Goal: Task Accomplishment & Management: Manage account settings

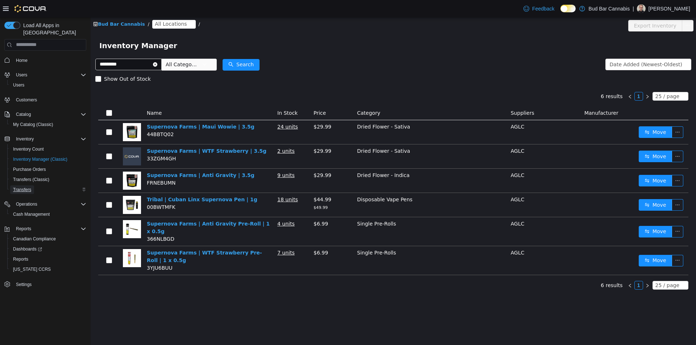
click at [26, 187] on span "Transfers" at bounding box center [22, 190] width 18 height 6
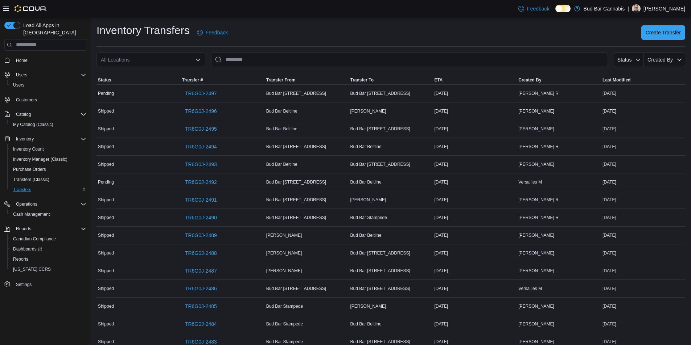
click at [177, 59] on div "All Locations" at bounding box center [150, 60] width 109 height 15
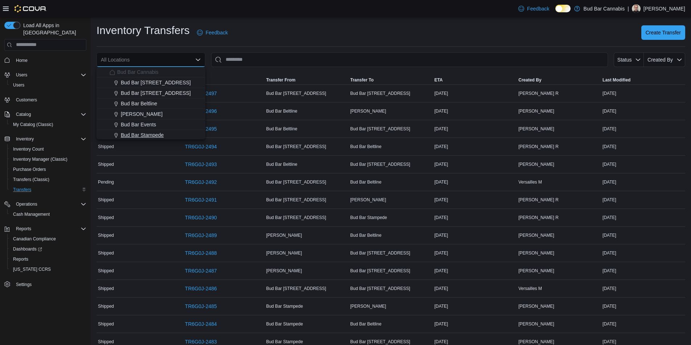
click at [169, 136] on div "Bud Bar Stampede" at bounding box center [154, 135] width 91 height 7
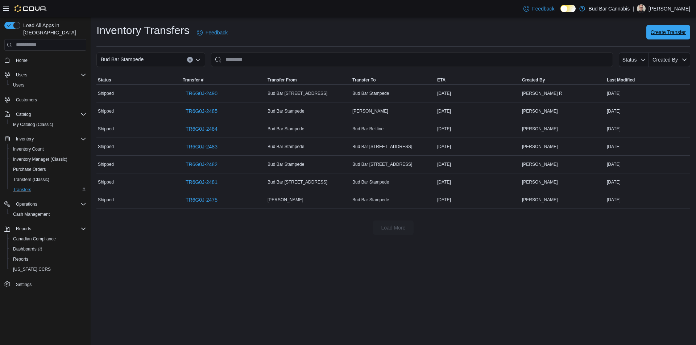
click at [676, 29] on span "Create Transfer" at bounding box center [668, 32] width 35 height 15
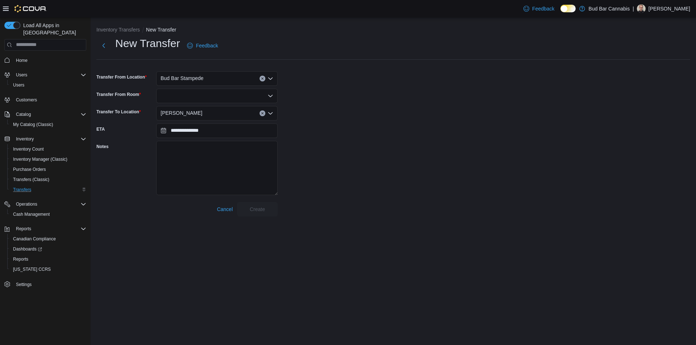
click at [214, 114] on div "[PERSON_NAME]" at bounding box center [216, 113] width 121 height 15
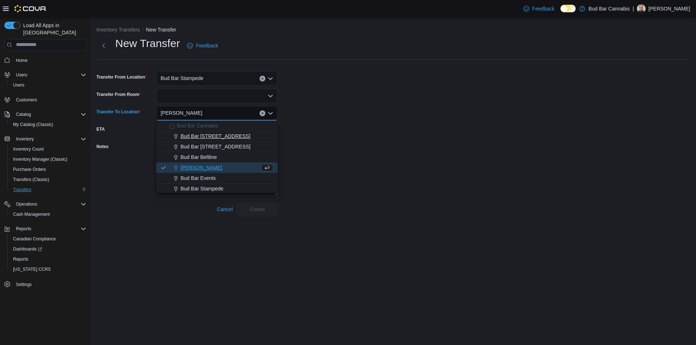
click at [232, 134] on div "Bud Bar [STREET_ADDRESS]" at bounding box center [221, 136] width 104 height 7
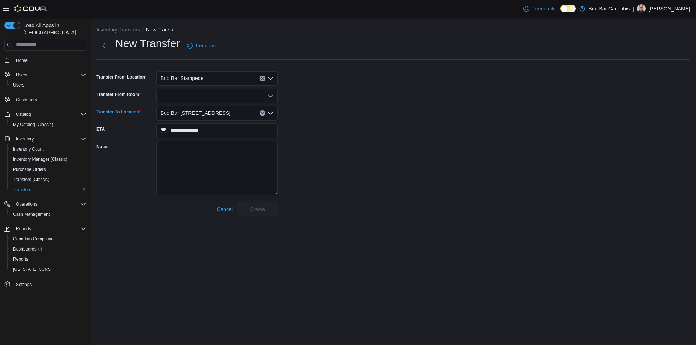
click at [212, 98] on div at bounding box center [216, 96] width 121 height 15
click at [210, 109] on span "Front Room" at bounding box center [221, 108] width 104 height 7
click at [267, 211] on span "Create" at bounding box center [257, 209] width 32 height 15
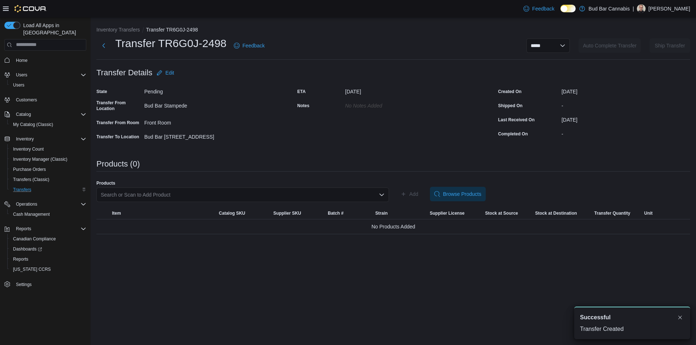
click at [210, 198] on div "Search or Scan to Add Product" at bounding box center [242, 195] width 293 height 15
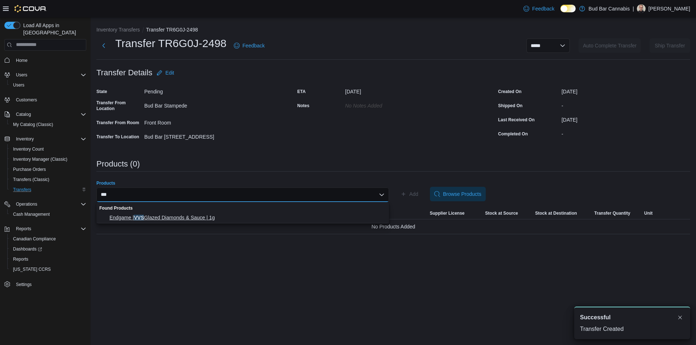
type input "***"
click at [211, 218] on span "Endgame | VVS Glazed Diamonds & Sauce | 1g" at bounding box center [246, 217] width 275 height 7
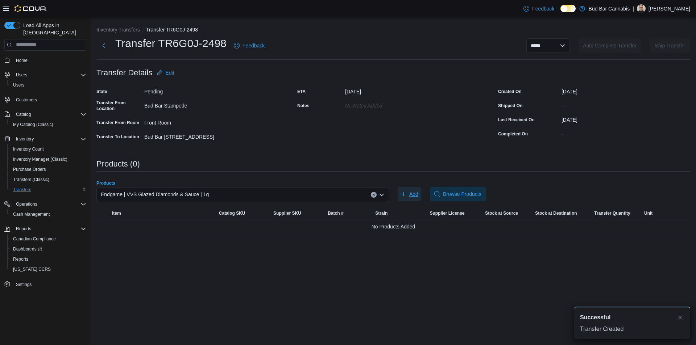
click at [413, 195] on span "Add" at bounding box center [413, 194] width 9 height 7
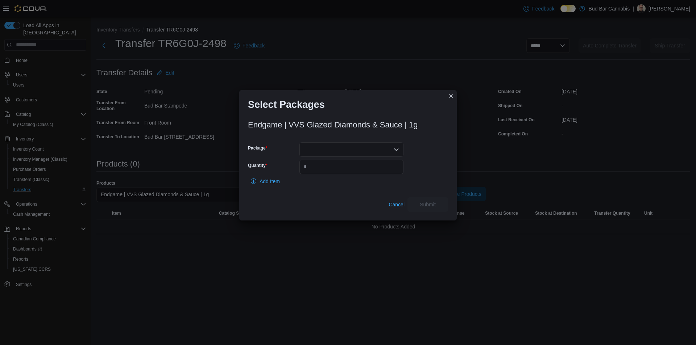
drag, startPoint x: 332, startPoint y: 140, endPoint x: 328, endPoint y: 145, distance: 6.7
click at [329, 144] on div "Endgame | VVS Glazed Diamonds & Sauce | 1g Package Quantity Add Item Cancel Sub…" at bounding box center [348, 164] width 200 height 96
click at [327, 147] on div at bounding box center [351, 149] width 104 height 15
click at [340, 175] on span "P250327DS01" at bounding box center [355, 172] width 87 height 7
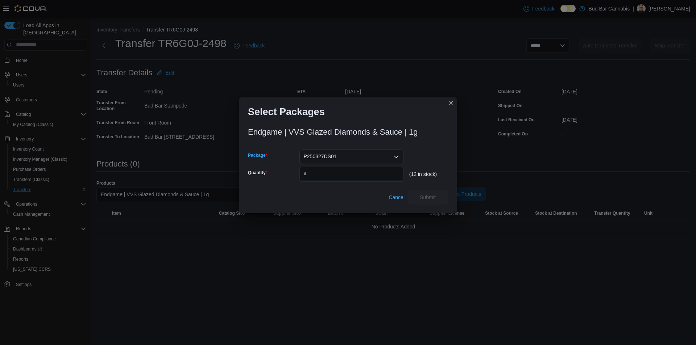
click at [343, 170] on input "Quantity" at bounding box center [351, 174] width 104 height 15
type input "*"
click at [430, 197] on span "Submit" at bounding box center [428, 197] width 16 height 7
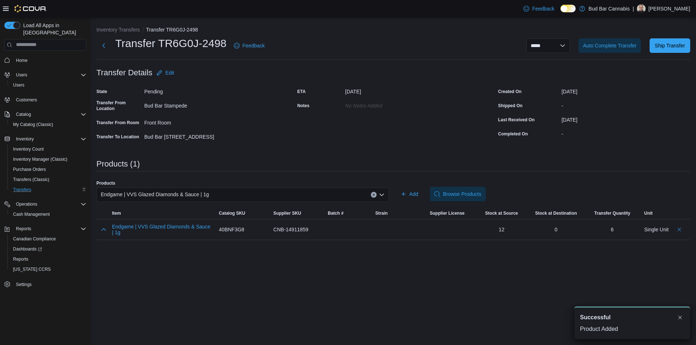
click at [373, 195] on icon "Clear input" at bounding box center [373, 195] width 3 height 3
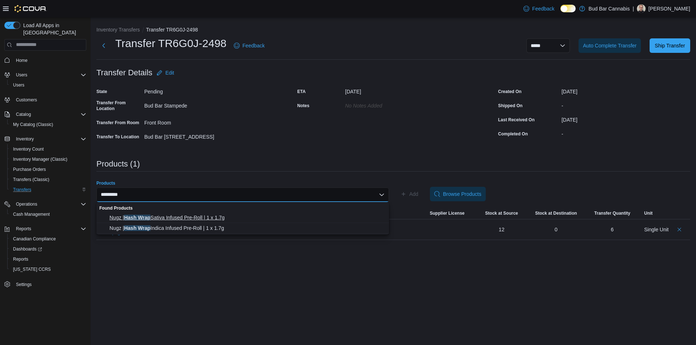
type input "*********"
click at [260, 218] on span "Nugz | Hash Wrap Sativa Infused Pre-Roll | 1 x 1.7g" at bounding box center [246, 217] width 275 height 7
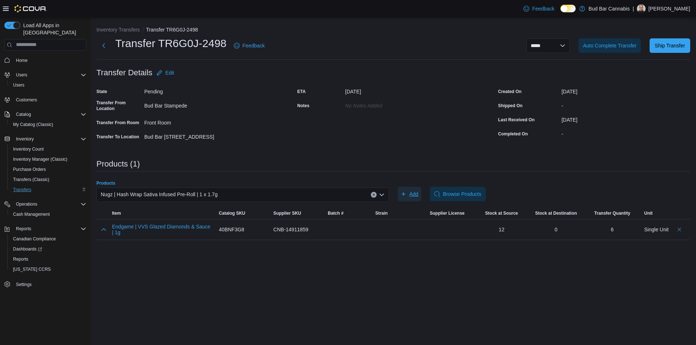
click at [413, 193] on span "Add" at bounding box center [413, 194] width 9 height 7
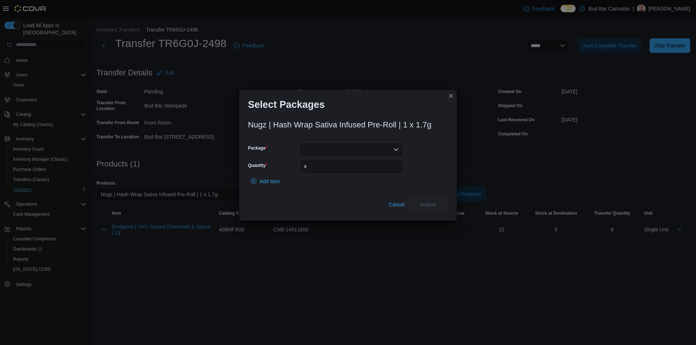
click at [365, 149] on div at bounding box center [351, 149] width 104 height 15
click at [355, 174] on span "2725004P1" at bounding box center [355, 172] width 87 height 7
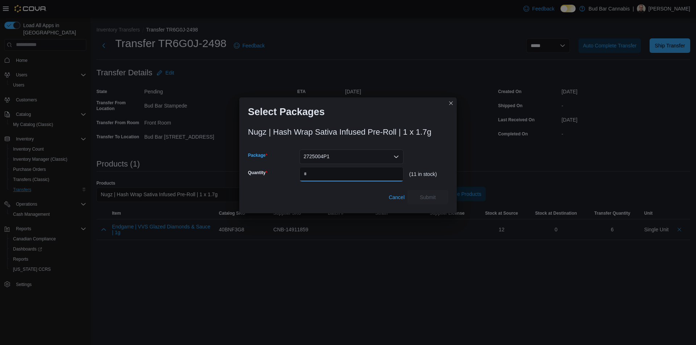
click at [355, 172] on input "Quantity" at bounding box center [351, 174] width 104 height 15
type input "*"
click at [427, 196] on span "Submit" at bounding box center [428, 197] width 16 height 7
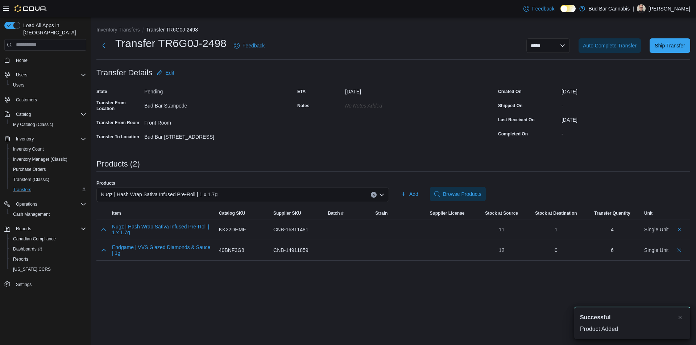
click at [373, 194] on icon "Clear input" at bounding box center [373, 195] width 3 height 3
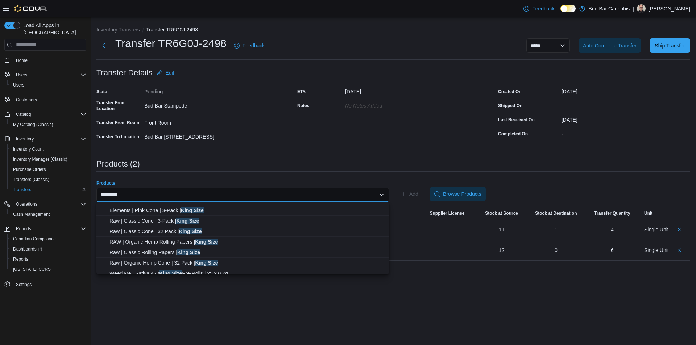
scroll to position [12, 0]
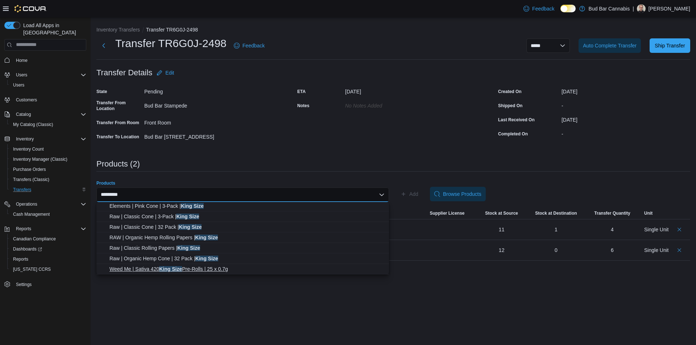
type input "*********"
click at [236, 268] on span "Weed Me | Sativa 420 King Size Pre-Rolls | 25 x 0.7g" at bounding box center [246, 269] width 275 height 7
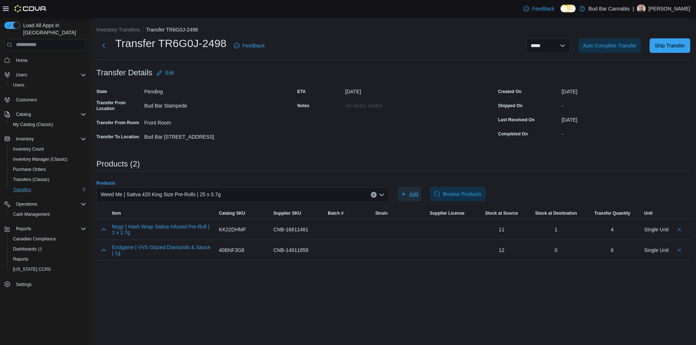
click at [413, 192] on span "Add" at bounding box center [413, 194] width 9 height 7
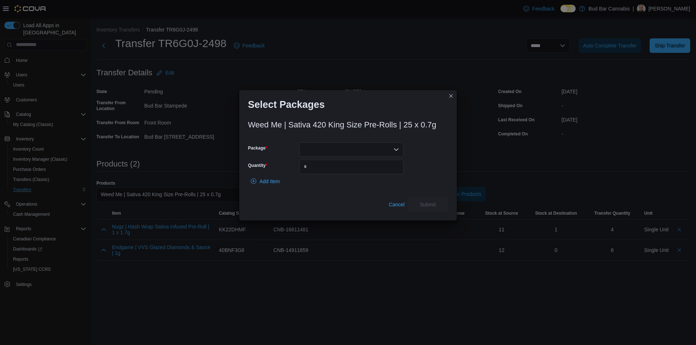
click at [320, 149] on div at bounding box center [351, 149] width 104 height 15
click at [323, 173] on span "H169MST-PR07" at bounding box center [355, 172] width 87 height 7
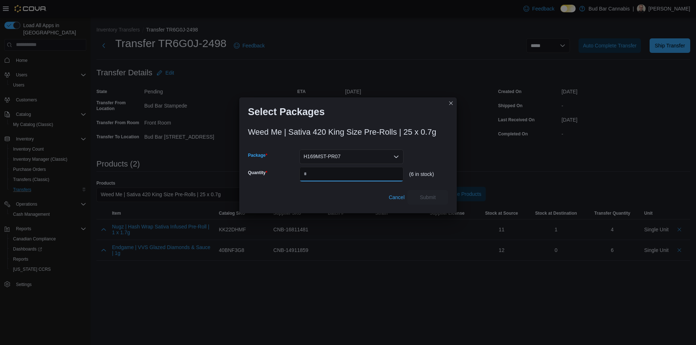
click at [324, 168] on input "Quantity" at bounding box center [351, 174] width 104 height 15
type input "*"
click at [420, 197] on span "Submit" at bounding box center [428, 197] width 16 height 7
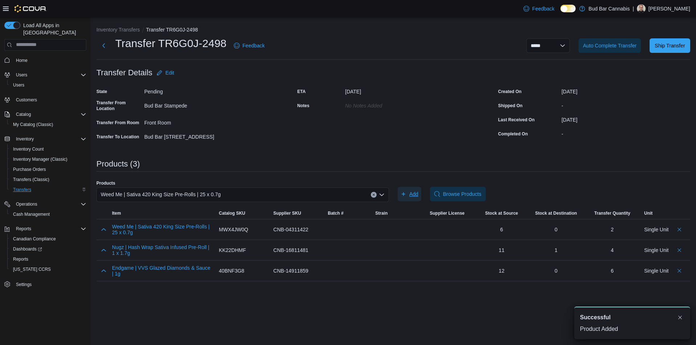
scroll to position [0, 0]
click at [375, 192] on button "Clear input" at bounding box center [374, 195] width 6 height 6
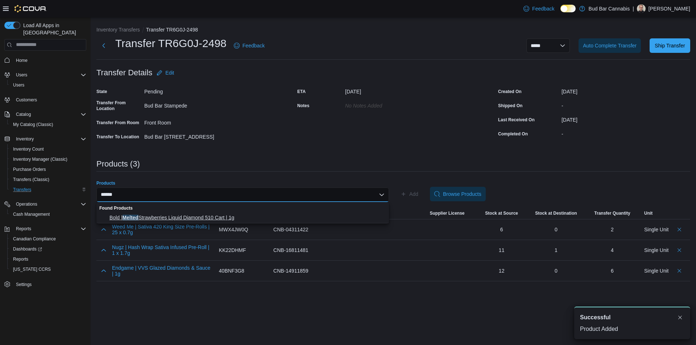
type input "******"
click at [312, 219] on span "Bold | Melted Strawberries Liquid Diamond 510 Cart | 1g" at bounding box center [246, 217] width 275 height 7
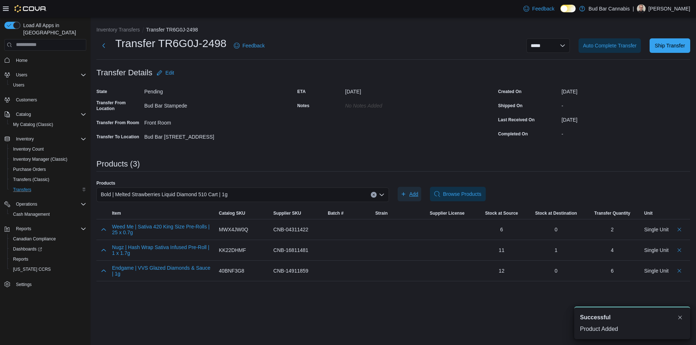
click at [415, 192] on span "Add" at bounding box center [413, 194] width 9 height 7
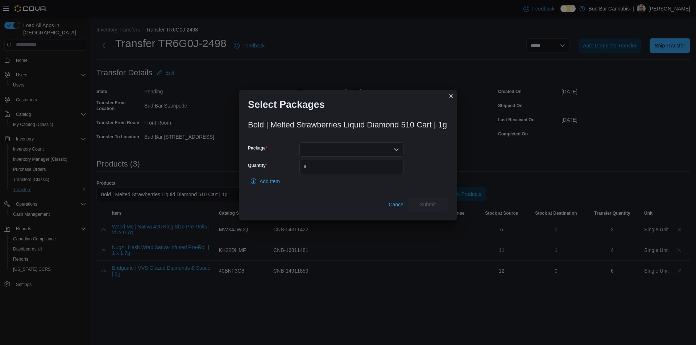
click at [344, 148] on div at bounding box center [351, 149] width 104 height 15
click at [340, 171] on span "[PHONE_NUMBER]" at bounding box center [355, 172] width 87 height 7
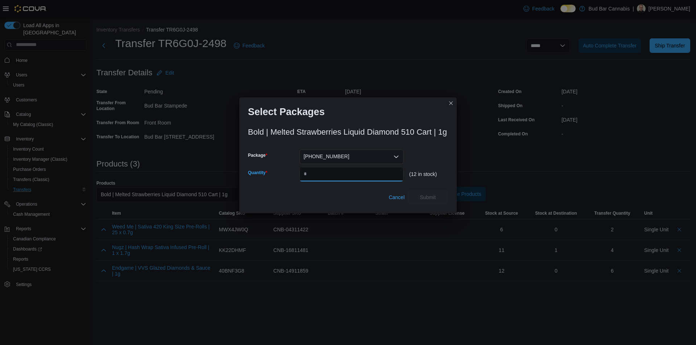
click at [340, 171] on input "Quantity" at bounding box center [351, 174] width 104 height 15
type input "*"
click at [433, 196] on span "Submit" at bounding box center [428, 197] width 16 height 7
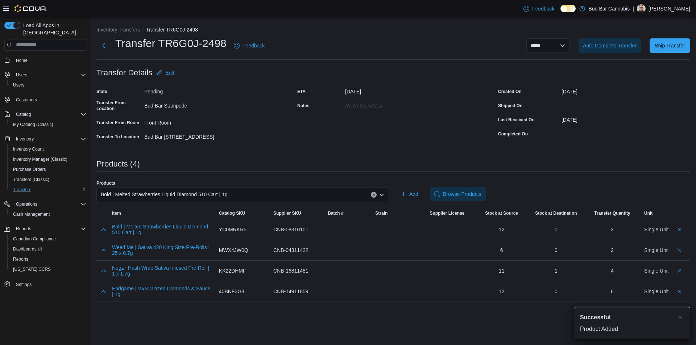
click at [377, 196] on div "Bold | Melted Strawberries Liquid Diamond 510 Cart | 1g" at bounding box center [242, 195] width 293 height 15
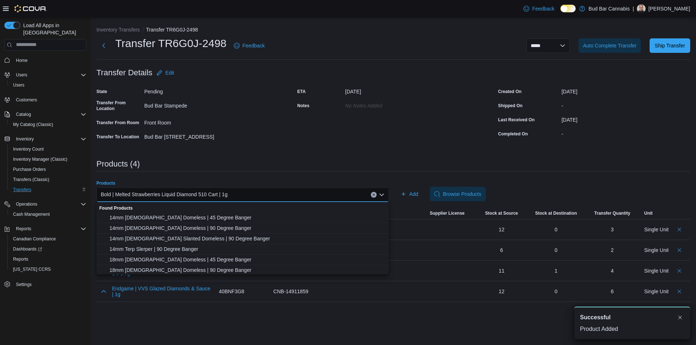
click at [375, 195] on button "Clear input" at bounding box center [374, 195] width 6 height 6
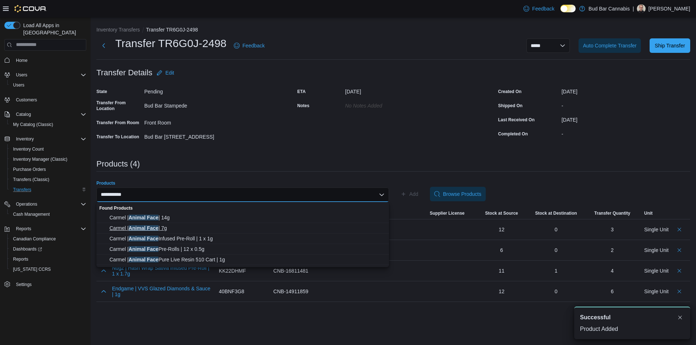
type input "**********"
click at [196, 228] on span "Carmel | Animal Face | 7g" at bounding box center [246, 228] width 275 height 7
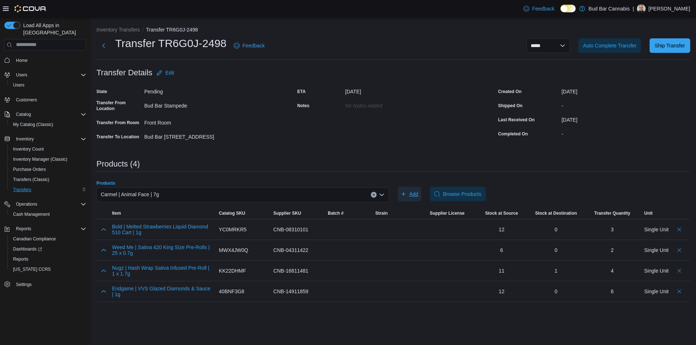
click at [409, 190] on span "Add" at bounding box center [410, 194] width 18 height 15
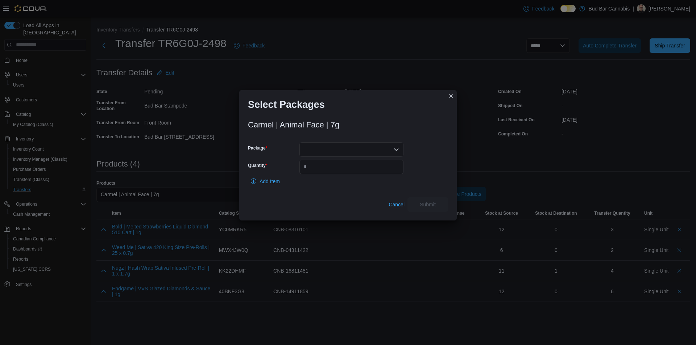
click at [339, 143] on div at bounding box center [351, 149] width 104 height 15
click at [337, 177] on button "AFTC94B1" at bounding box center [351, 172] width 104 height 11
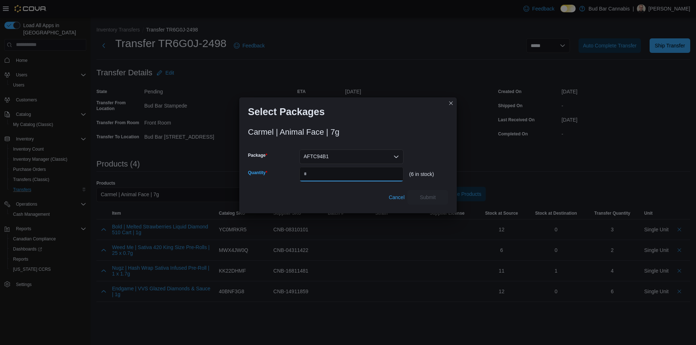
click at [337, 177] on input "Quantity" at bounding box center [351, 174] width 104 height 15
type input "*"
click at [440, 199] on span "Submit" at bounding box center [428, 197] width 32 height 15
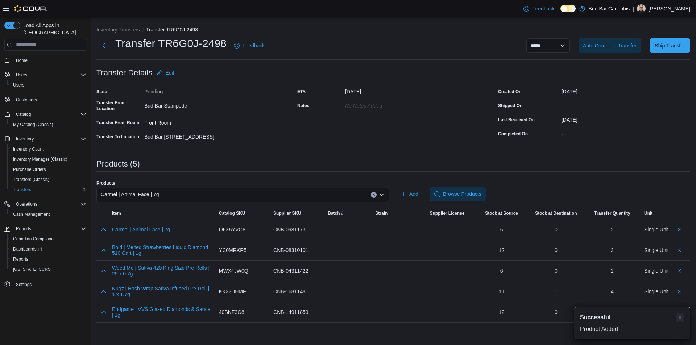
click at [682, 314] on div "A new notification appears Successful Product Added" at bounding box center [632, 323] width 116 height 33
click at [678, 319] on button "Dismiss toast" at bounding box center [680, 317] width 9 height 9
click at [666, 47] on span "Ship Transfer" at bounding box center [670, 45] width 30 height 7
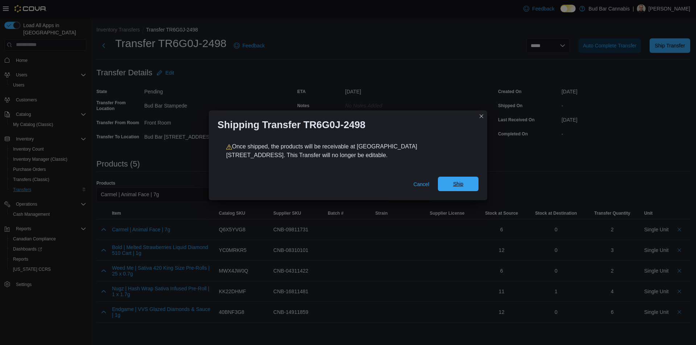
click at [467, 183] on span "Ship" at bounding box center [458, 184] width 32 height 15
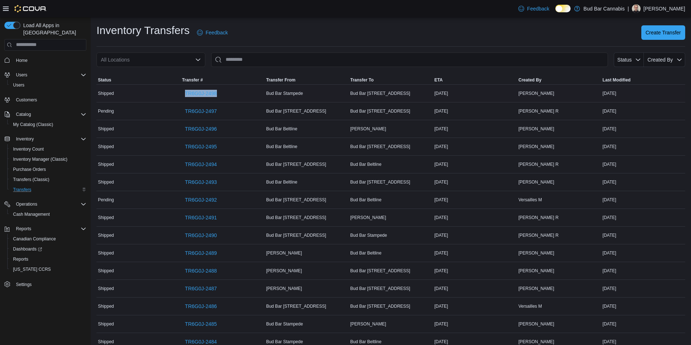
drag, startPoint x: 181, startPoint y: 93, endPoint x: 227, endPoint y: 93, distance: 46.0
click at [227, 93] on tr "Status Shipped Transfer # TR6G0J-2498 Transfer From Bud Bar Stampede Transfer T…" at bounding box center [390, 93] width 588 height 18
click at [665, 33] on span "Create Transfer" at bounding box center [662, 32] width 35 height 7
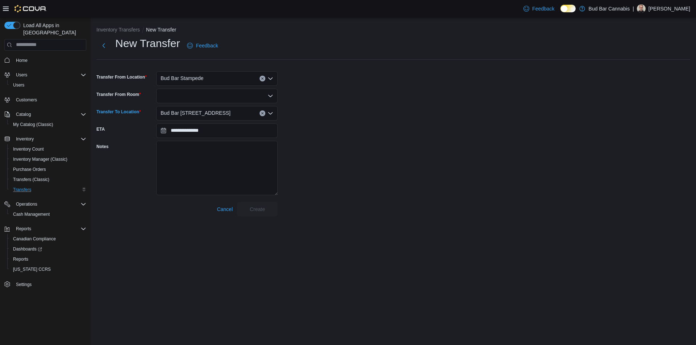
click at [233, 112] on div "Bud Bar [STREET_ADDRESS]" at bounding box center [216, 113] width 121 height 15
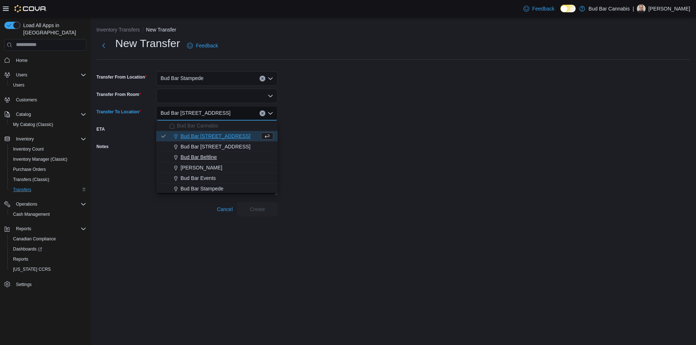
click at [227, 159] on div "Bud Bar Beltline" at bounding box center [221, 157] width 104 height 7
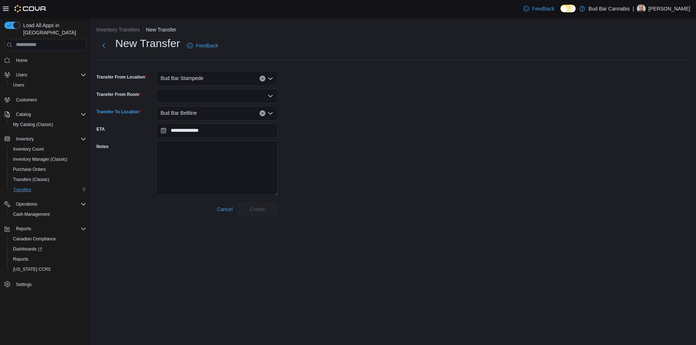
click at [217, 98] on div at bounding box center [216, 96] width 121 height 15
click at [214, 109] on span "Front Room" at bounding box center [221, 108] width 104 height 7
click at [263, 206] on span "Create" at bounding box center [257, 209] width 32 height 15
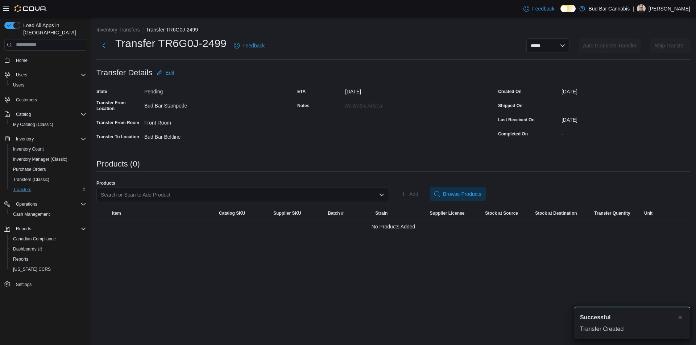
click at [285, 195] on div "Search or Scan to Add Product" at bounding box center [242, 195] width 293 height 15
type input "********"
click at [184, 218] on span "Tantalus | Tantalus Indica Pre-Rolls | 3 x 0.5g" at bounding box center [246, 217] width 275 height 7
click at [418, 198] on span "Add" at bounding box center [410, 194] width 18 height 15
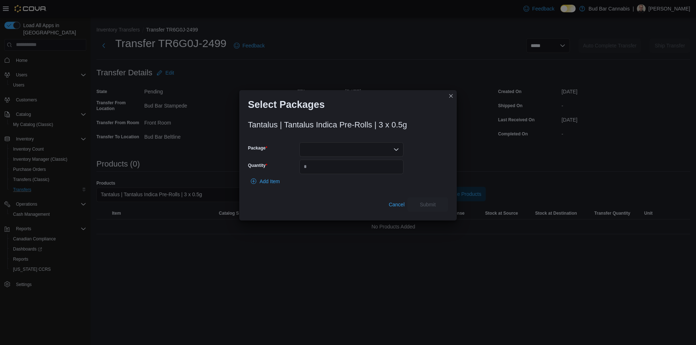
click at [320, 150] on div at bounding box center [351, 149] width 104 height 15
click at [328, 175] on span "24356" at bounding box center [355, 172] width 87 height 7
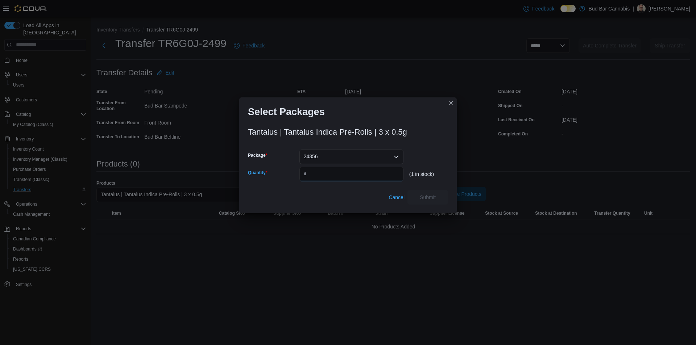
click at [334, 173] on input "Quantity" at bounding box center [351, 174] width 104 height 15
type input "*"
drag, startPoint x: 436, startPoint y: 198, endPoint x: 455, endPoint y: 202, distance: 18.6
click at [436, 197] on span "Submit" at bounding box center [428, 197] width 32 height 15
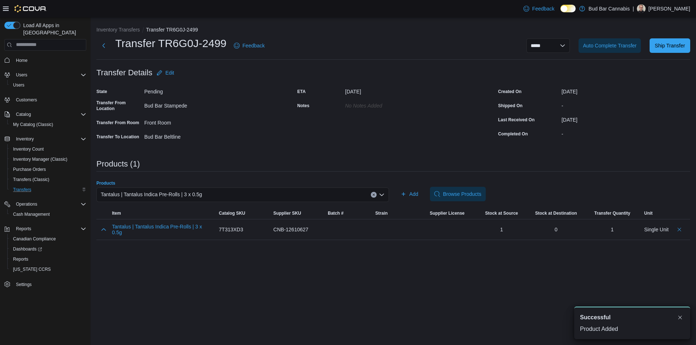
click at [374, 196] on icon "Clear input" at bounding box center [373, 195] width 3 height 3
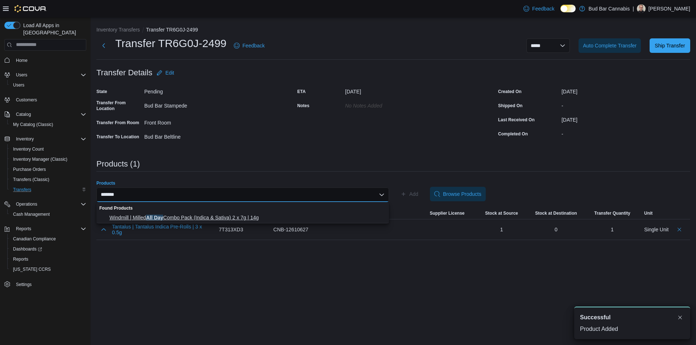
type input "*******"
drag, startPoint x: 269, startPoint y: 219, endPoint x: 276, endPoint y: 219, distance: 6.9
click at [270, 219] on span "Windmill | Milled All Day Combo Pack (Indica & Sativa) 2 x 7g | 14g" at bounding box center [246, 217] width 275 height 7
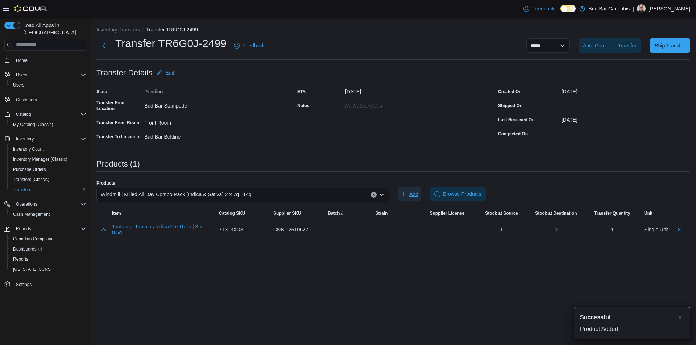
click at [409, 194] on span "Add" at bounding box center [410, 194] width 18 height 15
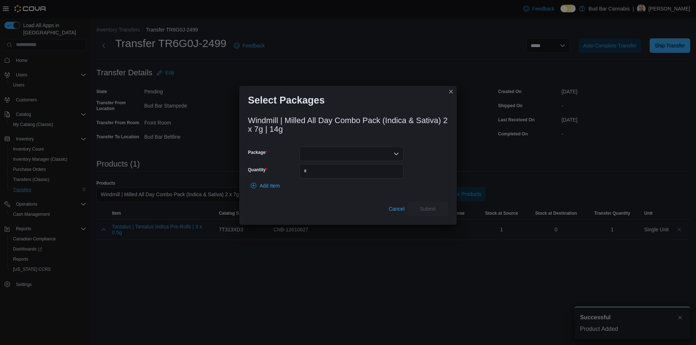
click at [343, 146] on div "Windmill | Milled All Day Combo Pack (Indica & Sativa) 2 x 7g | 14g Package Qua…" at bounding box center [348, 164] width 200 height 104
click at [344, 150] on div at bounding box center [351, 154] width 104 height 15
click at [342, 176] on span "4538" at bounding box center [355, 176] width 87 height 7
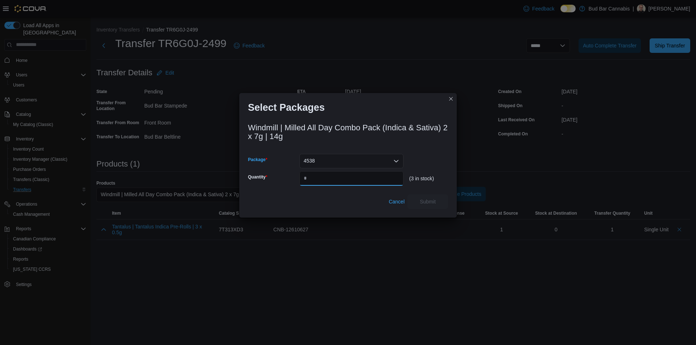
click at [341, 175] on input "Quantity" at bounding box center [351, 178] width 104 height 15
type input "*"
click at [433, 204] on span "Submit" at bounding box center [428, 201] width 16 height 7
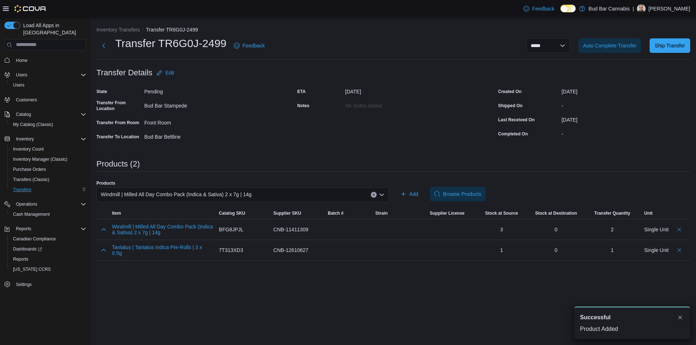
click at [372, 196] on button "Clear input" at bounding box center [374, 195] width 6 height 6
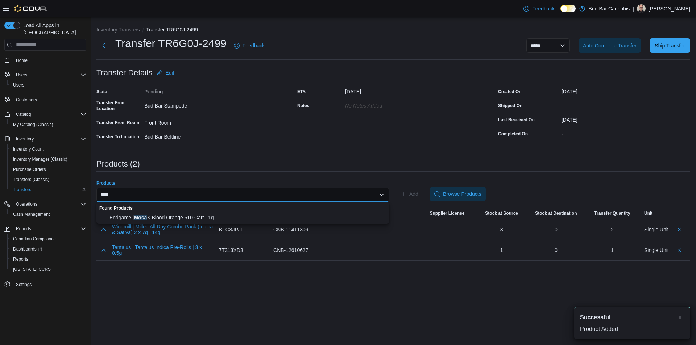
type input "****"
click at [309, 219] on span "Endgame | Mosa X Blood Orange 510 Cart | 1g" at bounding box center [246, 217] width 275 height 7
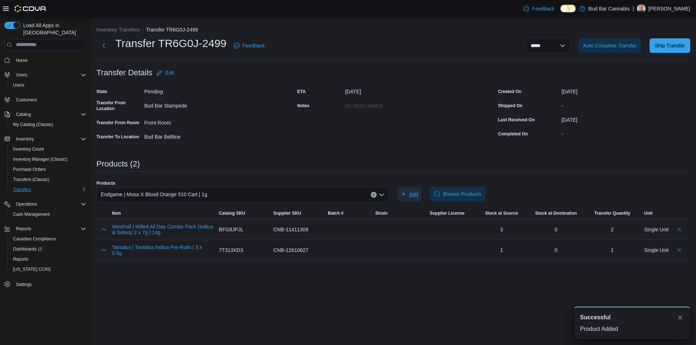
click at [403, 192] on icon "button" at bounding box center [404, 194] width 6 height 6
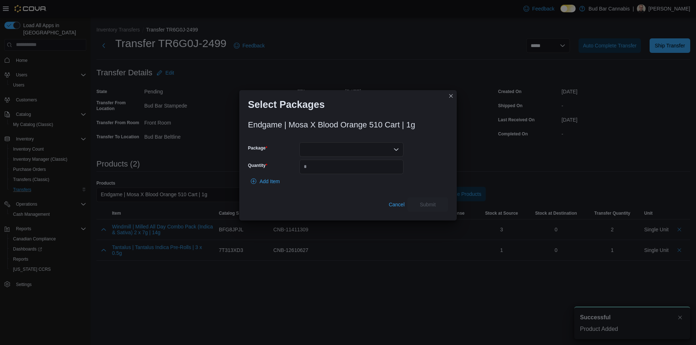
click at [362, 145] on div at bounding box center [351, 149] width 104 height 15
click at [351, 173] on span "P250711VP02" at bounding box center [355, 172] width 87 height 7
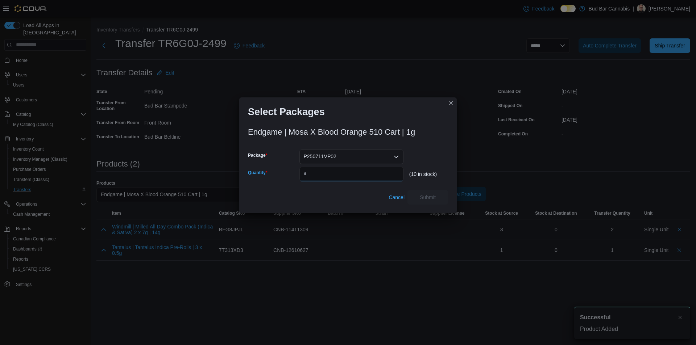
click at [351, 173] on input "Quantity" at bounding box center [351, 174] width 104 height 15
type input "*"
click at [426, 197] on span "Submit" at bounding box center [428, 197] width 16 height 7
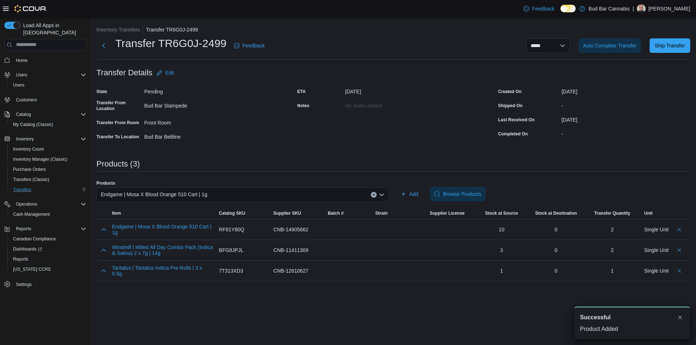
click at [372, 194] on icon "Clear input" at bounding box center [373, 195] width 3 height 3
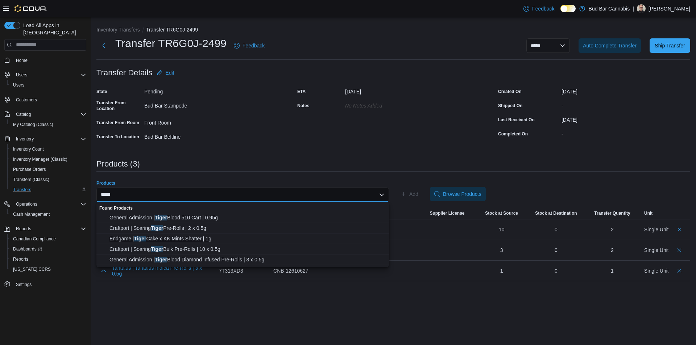
type input "*****"
click at [251, 239] on span "Endgame | Tiger Cake x KK Mints Shatter | 1g" at bounding box center [246, 238] width 275 height 7
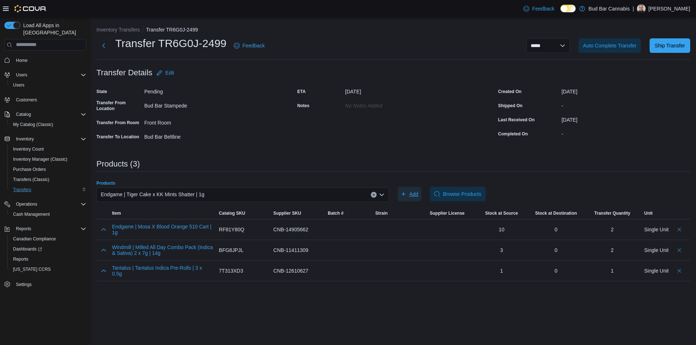
click at [406, 189] on span "Add" at bounding box center [410, 194] width 18 height 15
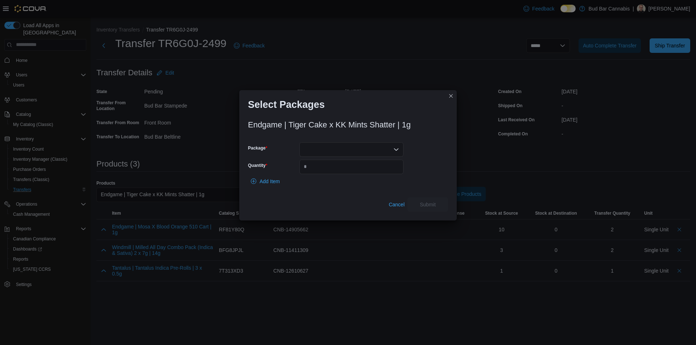
click at [357, 152] on div at bounding box center [351, 149] width 104 height 15
click at [379, 182] on span "P250303SH01" at bounding box center [355, 182] width 87 height 7
click at [341, 169] on input "Quantity" at bounding box center [351, 167] width 104 height 15
type input "*"
click at [424, 205] on span "Submit" at bounding box center [428, 204] width 16 height 7
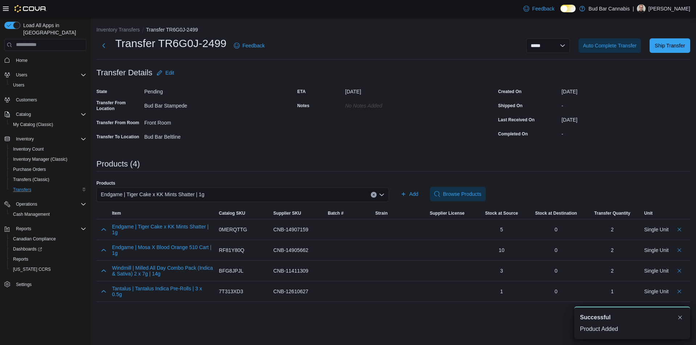
click at [560, 189] on div "Add Browse Products" at bounding box center [544, 194] width 293 height 15
click at [374, 195] on icon "Clear input" at bounding box center [374, 195] width 2 height 2
click at [543, 189] on div "Add Browse Products" at bounding box center [544, 194] width 293 height 15
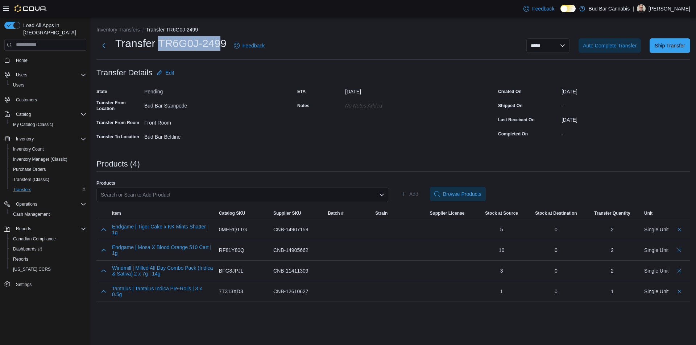
drag, startPoint x: 160, startPoint y: 41, endPoint x: 223, endPoint y: 38, distance: 62.4
click at [223, 38] on h1 "Transfer TR6G0J-2499" at bounding box center [170, 43] width 111 height 15
click at [229, 83] on div at bounding box center [393, 83] width 594 height 6
drag, startPoint x: 160, startPoint y: 41, endPoint x: 225, endPoint y: 42, distance: 65.3
click at [225, 42] on h1 "Transfer TR6G0J-2499" at bounding box center [170, 43] width 111 height 15
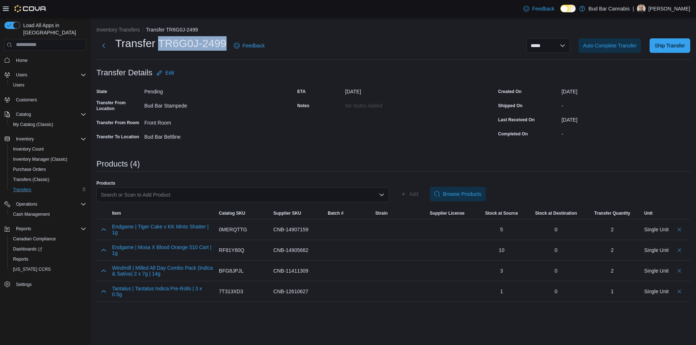
copy h1 "TR6G0J-2499"
click at [666, 43] on span "Ship Transfer" at bounding box center [670, 45] width 30 height 7
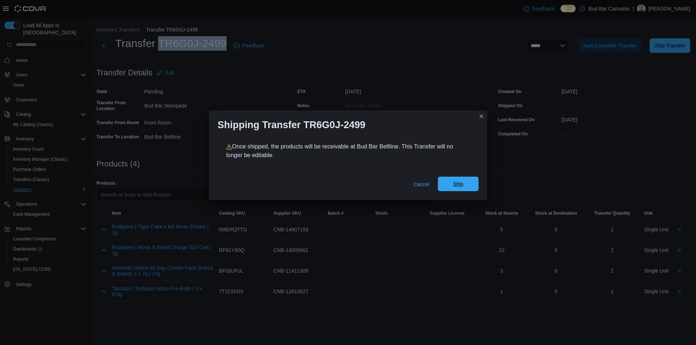
click at [459, 183] on span "Ship" at bounding box center [458, 184] width 10 height 7
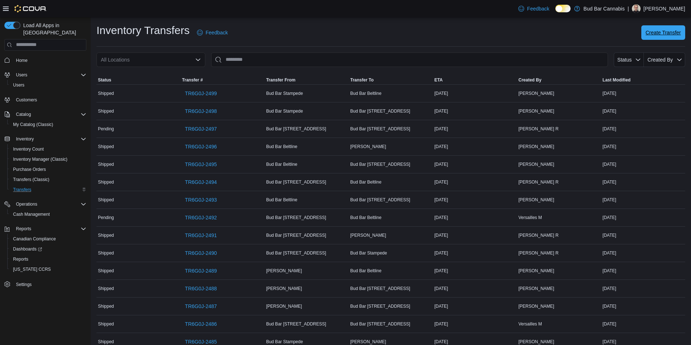
click at [664, 38] on span "Create Transfer" at bounding box center [662, 32] width 35 height 15
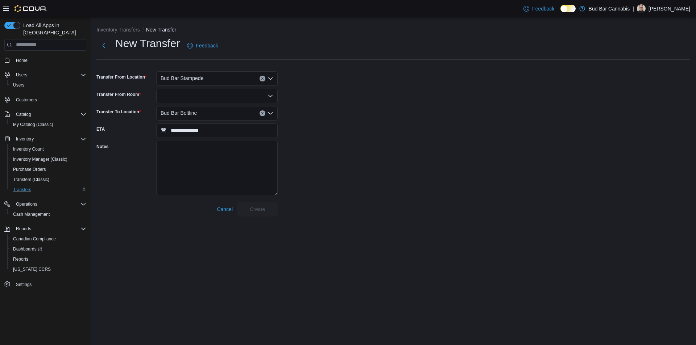
click at [212, 118] on div "Bud Bar Beltline" at bounding box center [216, 113] width 121 height 15
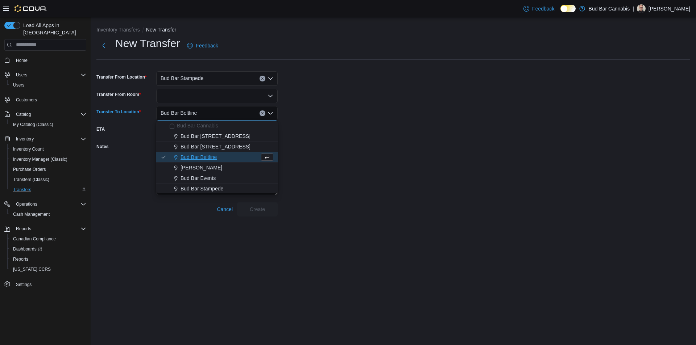
click at [229, 170] on div "[PERSON_NAME]" at bounding box center [221, 167] width 104 height 7
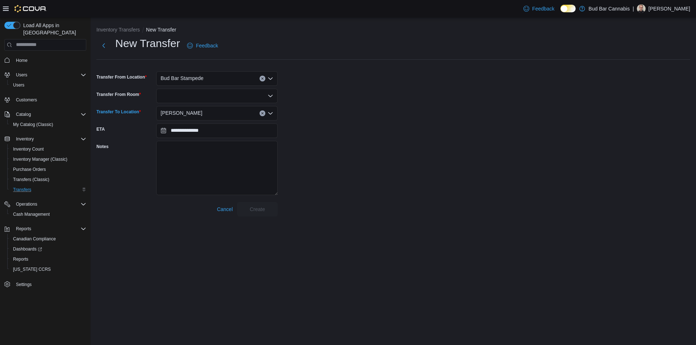
click at [205, 95] on div at bounding box center [216, 96] width 121 height 15
click at [206, 105] on span "Front Room" at bounding box center [221, 108] width 104 height 7
click at [260, 210] on span "Create" at bounding box center [257, 209] width 15 height 7
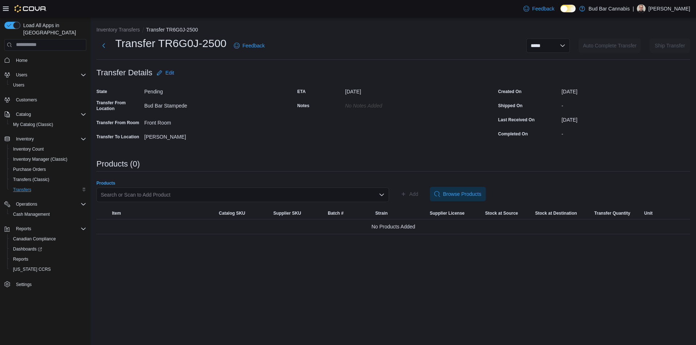
click at [301, 193] on div "Search or Scan to Add Product" at bounding box center [242, 195] width 293 height 15
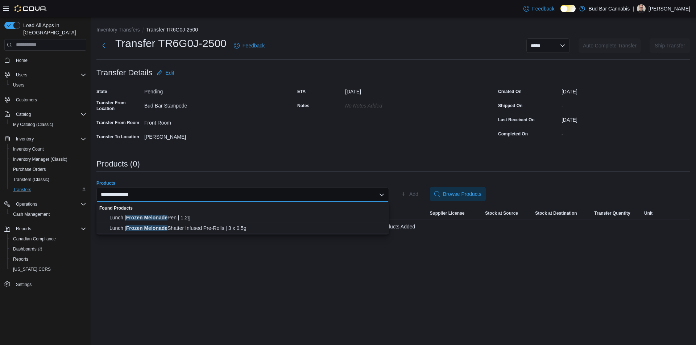
type input "**********"
click at [233, 219] on span "Lunch | Frozen Melonade Pen | 1.2g" at bounding box center [246, 217] width 275 height 7
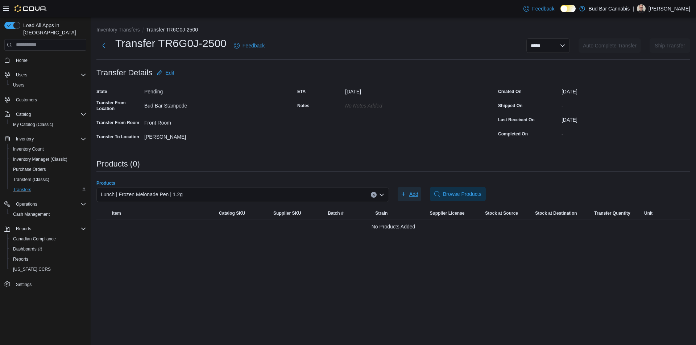
click at [420, 192] on button "Add" at bounding box center [410, 194] width 24 height 15
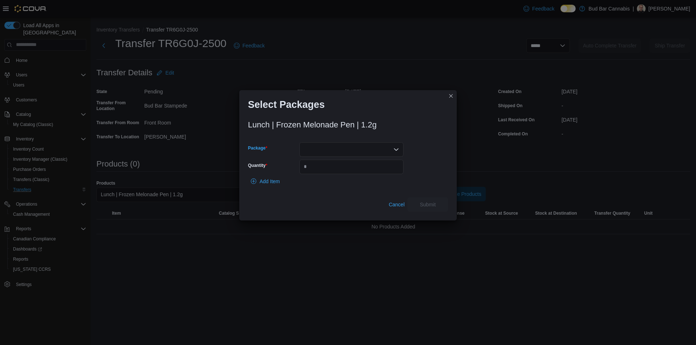
click at [342, 148] on div at bounding box center [351, 149] width 104 height 15
click at [363, 183] on span "P250417VP01" at bounding box center [355, 182] width 87 height 7
click at [348, 175] on div "Add Item" at bounding box center [348, 181] width 200 height 15
click at [347, 172] on input "Quantity" at bounding box center [351, 167] width 104 height 15
type input "*"
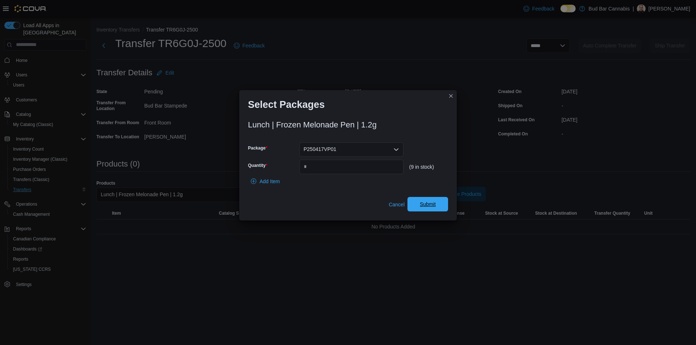
click at [428, 200] on span "Submit" at bounding box center [428, 204] width 32 height 15
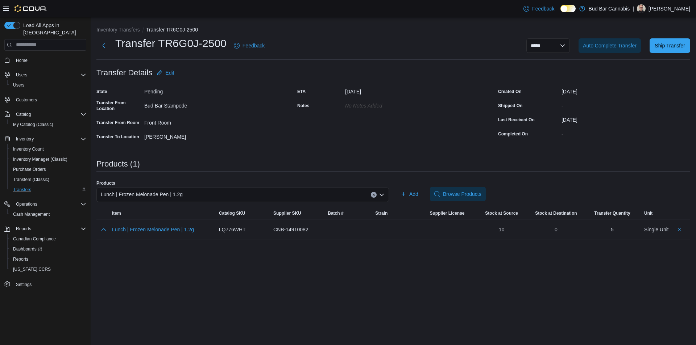
click at [373, 195] on icon "Clear input" at bounding box center [373, 195] width 3 height 3
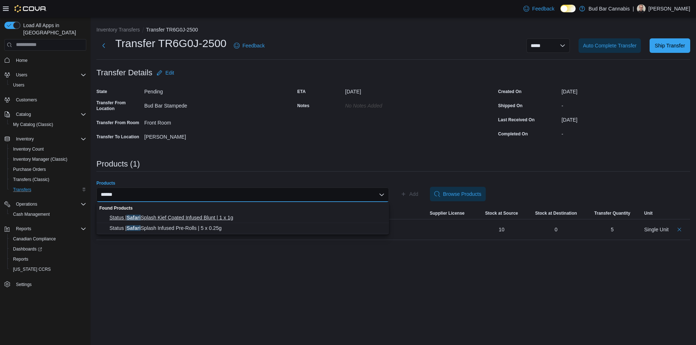
type input "******"
click at [247, 217] on span "Status | Safari Splash Kief Coated Infused Blunt | 1 x 1g" at bounding box center [246, 217] width 275 height 7
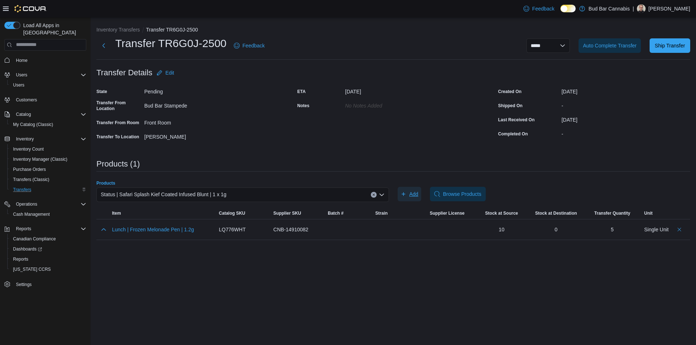
click at [412, 195] on span "Add" at bounding box center [413, 194] width 9 height 7
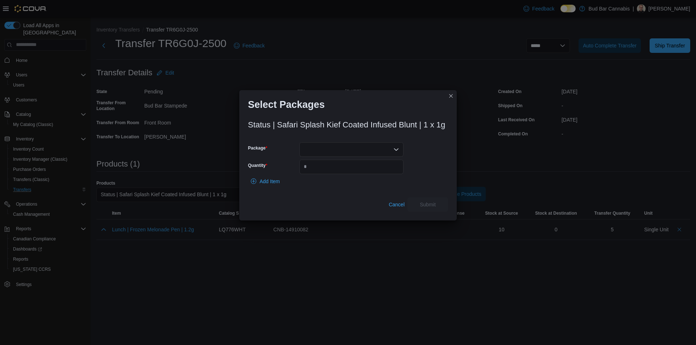
click at [356, 150] on div at bounding box center [351, 149] width 104 height 15
click at [349, 174] on span "ANC-2851" at bounding box center [355, 172] width 87 height 7
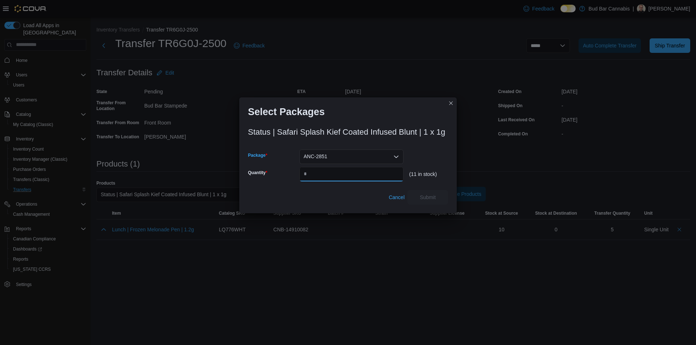
click at [349, 174] on input "Quantity" at bounding box center [351, 174] width 104 height 15
type input "*"
click at [424, 194] on span "Submit" at bounding box center [428, 197] width 16 height 7
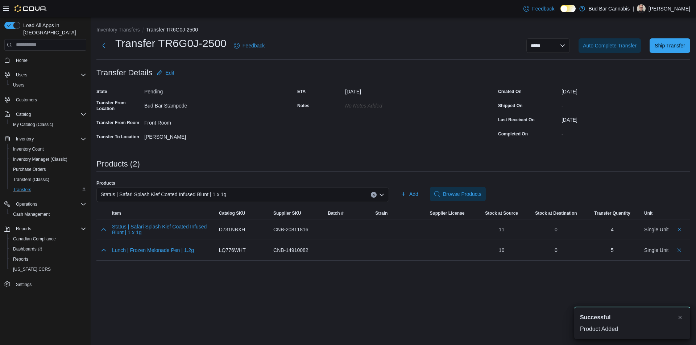
click at [376, 195] on button "Clear input" at bounding box center [374, 195] width 6 height 6
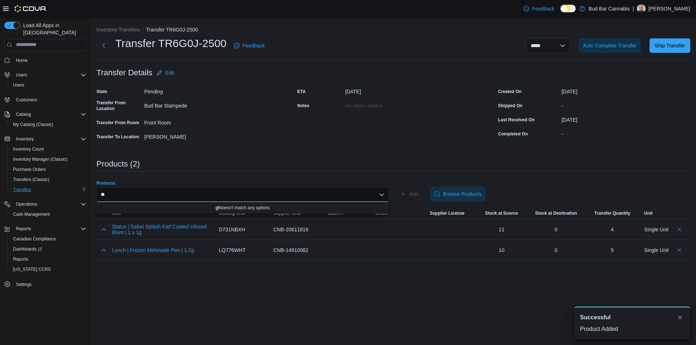
type input "*"
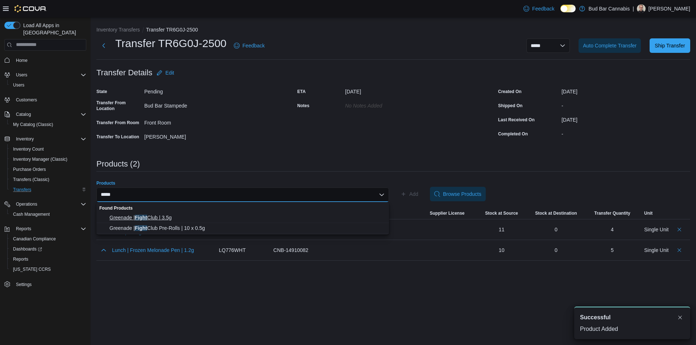
type input "*****"
click at [254, 218] on span "Greenade | Fight Club | 3.5g" at bounding box center [246, 217] width 275 height 7
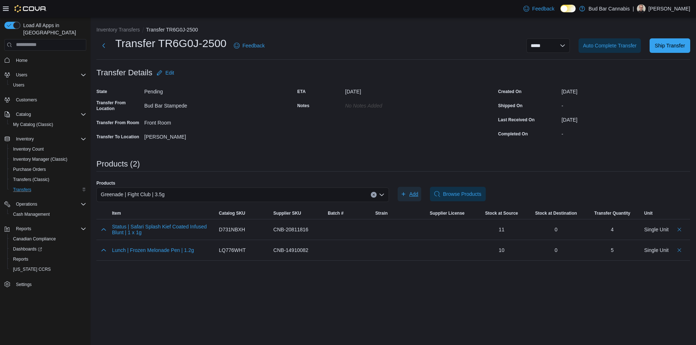
click at [413, 196] on span "Add" at bounding box center [413, 194] width 9 height 7
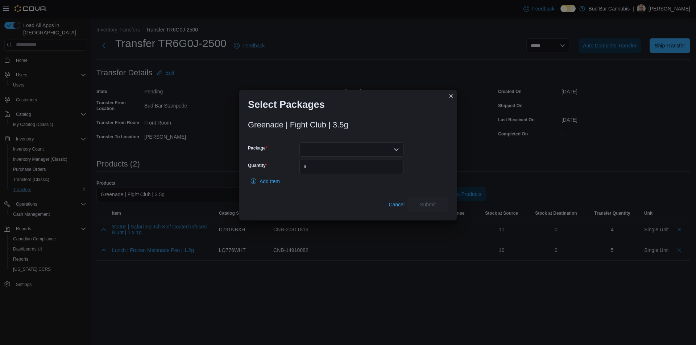
click at [322, 150] on div at bounding box center [351, 149] width 104 height 15
click at [330, 174] on span "876B" at bounding box center [355, 172] width 87 height 7
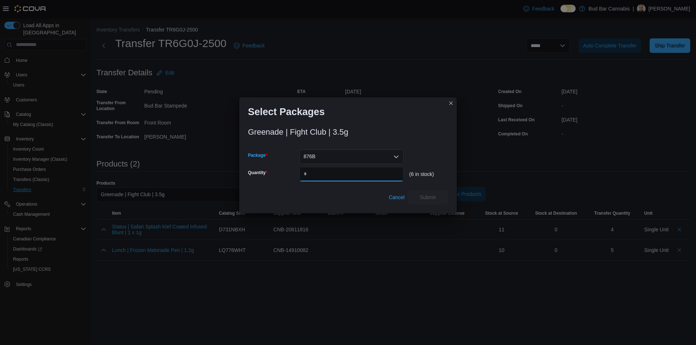
click at [330, 173] on input "Quantity" at bounding box center [351, 174] width 104 height 15
type input "*"
click at [438, 196] on span "Submit" at bounding box center [428, 197] width 32 height 15
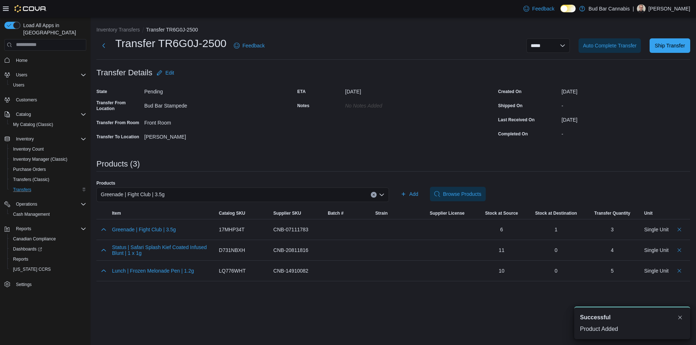
click at [377, 198] on div "Greenade | Fight Club | 3.5g" at bounding box center [242, 195] width 293 height 15
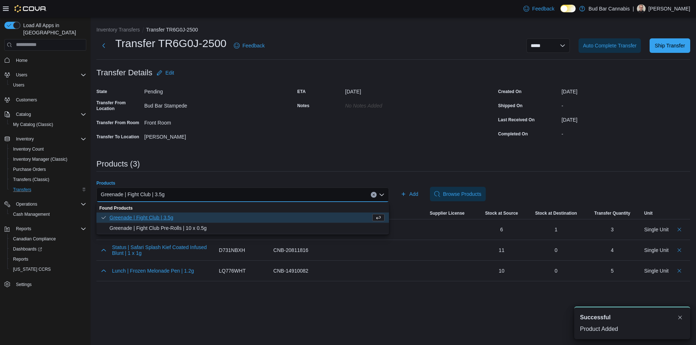
click at [373, 196] on icon "Clear input" at bounding box center [373, 195] width 3 height 3
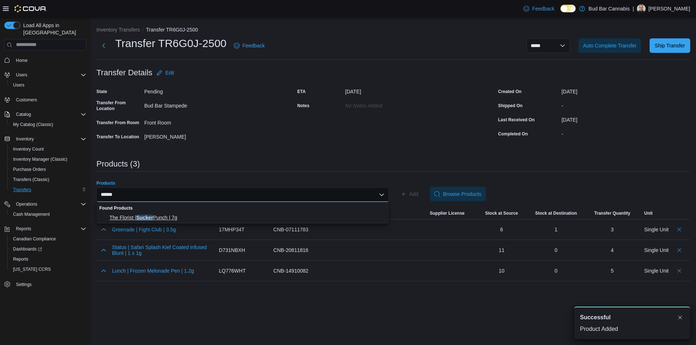
type input "******"
click at [228, 218] on span "The Florist | Sucker Punch | 7g" at bounding box center [246, 217] width 275 height 7
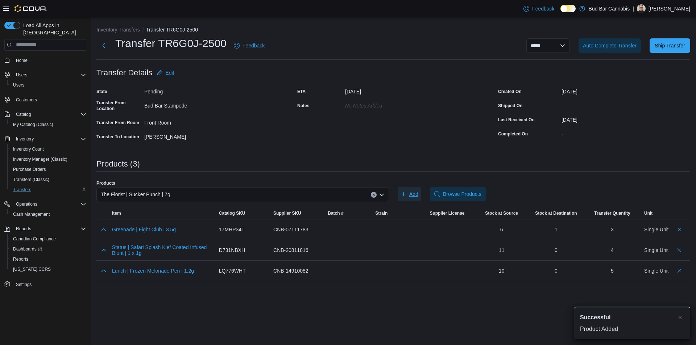
click at [406, 191] on icon "button" at bounding box center [404, 194] width 6 height 6
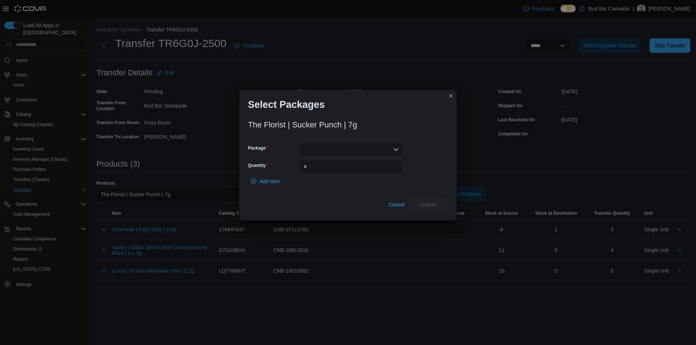
click at [346, 156] on div at bounding box center [351, 149] width 104 height 15
click at [339, 172] on span "F25F0144" at bounding box center [355, 172] width 87 height 7
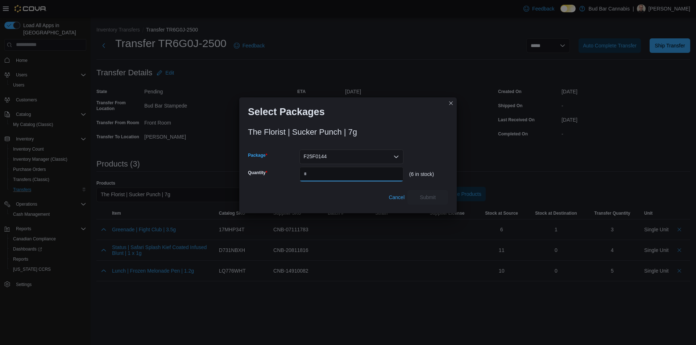
click at [339, 172] on input "Quantity" at bounding box center [351, 174] width 104 height 15
type input "*"
click at [420, 195] on span "Submit" at bounding box center [428, 197] width 16 height 7
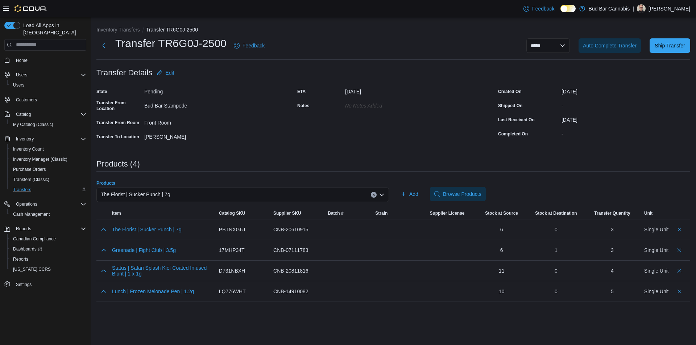
click at [372, 195] on button "Clear input" at bounding box center [374, 195] width 6 height 6
click at [544, 187] on div "Add Browse Products" at bounding box center [544, 194] width 293 height 15
drag, startPoint x: 160, startPoint y: 44, endPoint x: 225, endPoint y: 45, distance: 64.9
click at [227, 44] on div "Transfer TR6G0J-2500 Feedback" at bounding box center [181, 45] width 171 height 19
copy h1 "TR6G0J-2500"
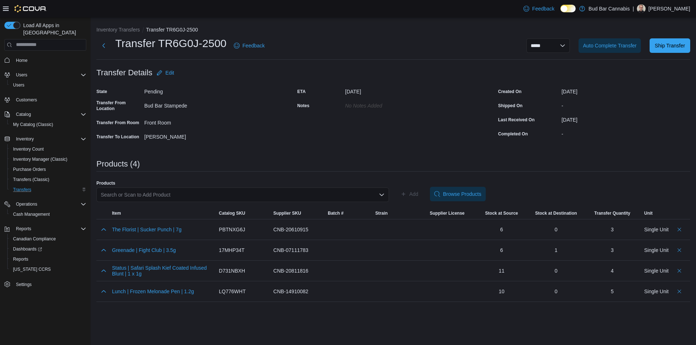
click at [608, 184] on div "Products Search or Scan to Add Product Add Browse Products" at bounding box center [393, 195] width 594 height 28
click at [671, 49] on span "Ship Transfer" at bounding box center [670, 45] width 32 height 15
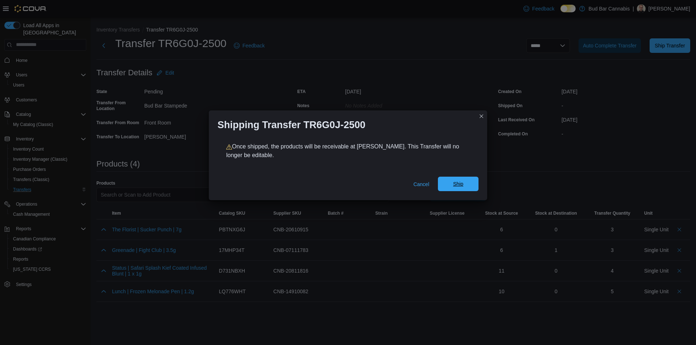
click at [465, 185] on span "Ship" at bounding box center [458, 184] width 32 height 15
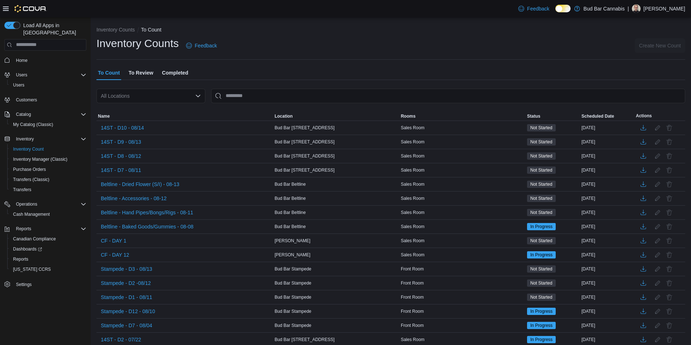
click at [135, 94] on div "All Locations" at bounding box center [150, 96] width 109 height 15
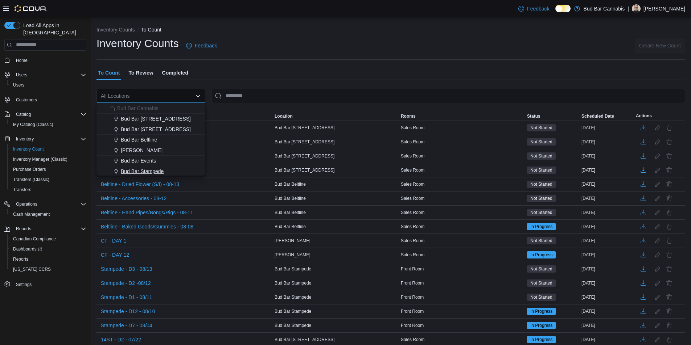
click at [158, 169] on span "Bud Bar Stampede" at bounding box center [142, 171] width 43 height 7
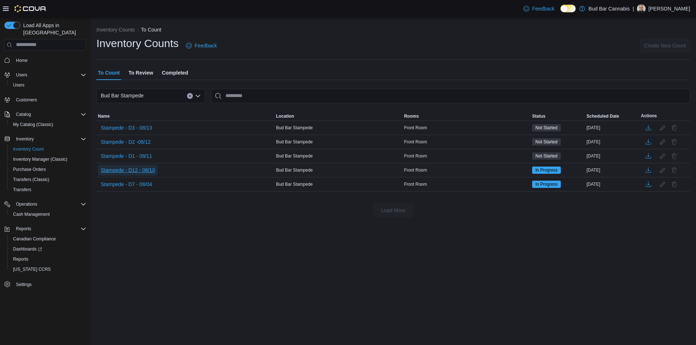
click at [146, 167] on span "Stampede - D12 - 08/10" at bounding box center [128, 170] width 54 height 7
